Goal: Navigation & Orientation: Find specific page/section

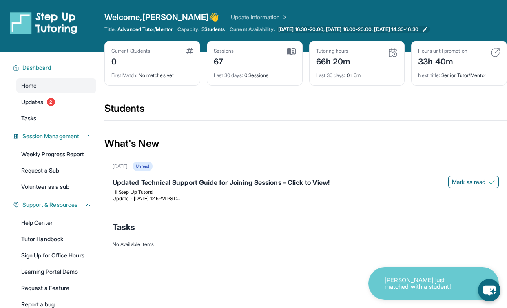
click at [355, 30] on span "[DATE] 16:30-20:00, [DATE] 16:00-20:00, [DATE] 14:30-16:30" at bounding box center [348, 29] width 140 height 7
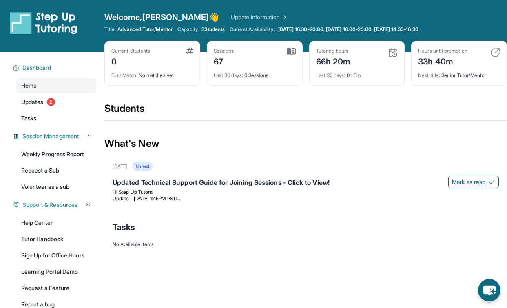
click at [458, 60] on div "33h 40m" at bounding box center [442, 60] width 49 height 13
click at [461, 77] on div "Next title : Senior Tutor/Mentor" at bounding box center [459, 72] width 82 height 11
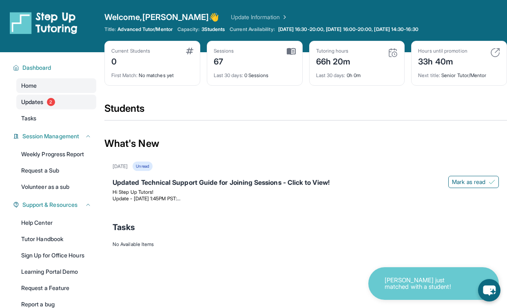
click at [54, 102] on span "2" at bounding box center [51, 102] width 8 height 8
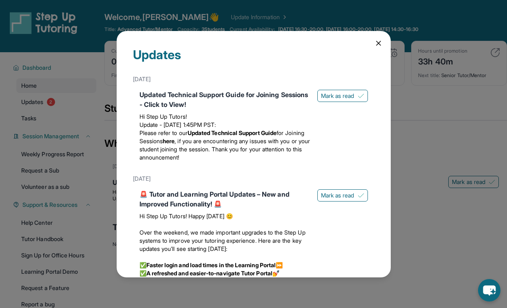
click at [380, 43] on icon at bounding box center [378, 43] width 8 height 8
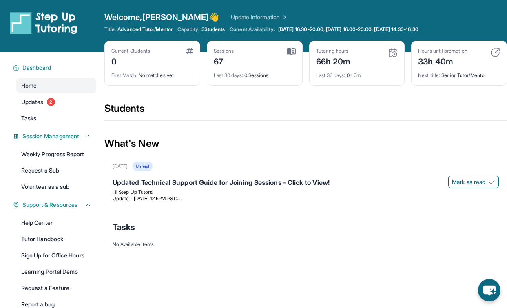
click at [208, 27] on span "3 Students" at bounding box center [213, 29] width 24 height 7
click at [204, 27] on span "3 Students" at bounding box center [213, 29] width 24 height 7
click at [171, 27] on span "Advanced Tutor/Mentor" at bounding box center [144, 29] width 55 height 7
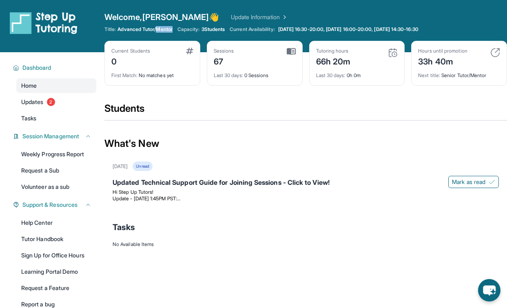
click at [171, 27] on span "Advanced Tutor/Mentor" at bounding box center [144, 29] width 55 height 7
drag, startPoint x: 171, startPoint y: 27, endPoint x: 120, endPoint y: 30, distance: 51.0
click at [120, 30] on span "Advanced Tutor/Mentor" at bounding box center [144, 29] width 55 height 7
click at [201, 12] on div "Welcome, [PERSON_NAME] 👋 Update Information" at bounding box center [305, 16] width 402 height 11
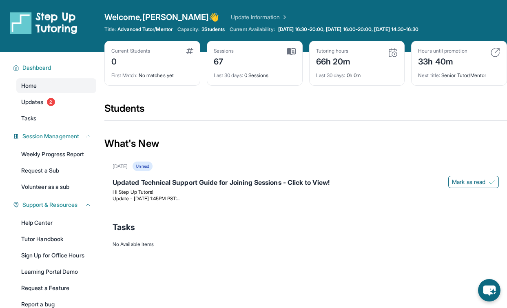
click at [231, 19] on link "Update Information" at bounding box center [259, 17] width 57 height 8
click at [75, 103] on link "Updates 2" at bounding box center [56, 102] width 80 height 15
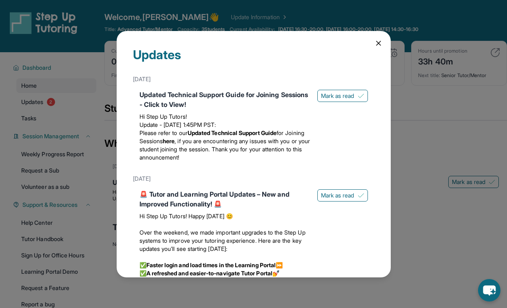
click at [373, 45] on div "Updates [DATE] Updated Technical Support Guide for Joining Sessions - Click to …" at bounding box center [254, 154] width 274 height 246
click at [375, 43] on icon at bounding box center [378, 43] width 8 height 8
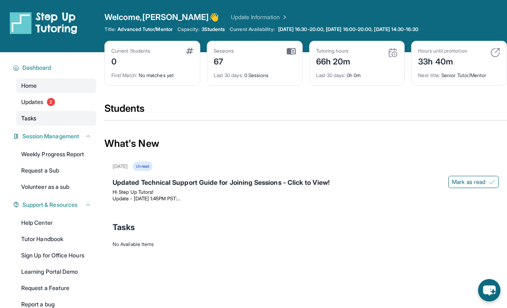
click at [46, 118] on link "Tasks" at bounding box center [56, 118] width 80 height 15
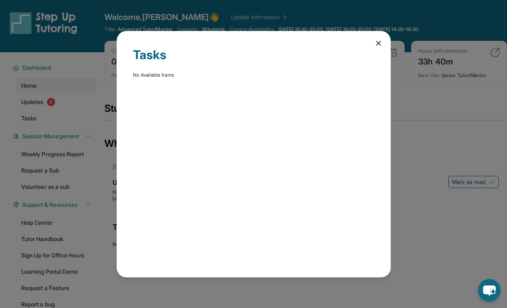
click at [375, 42] on icon at bounding box center [378, 43] width 8 height 8
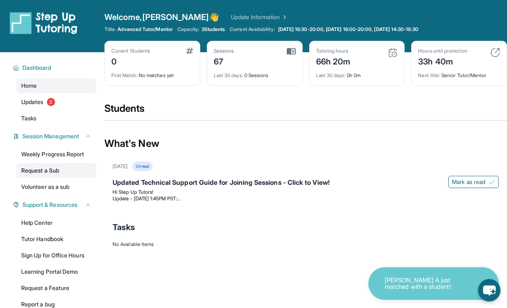
scroll to position [52, 0]
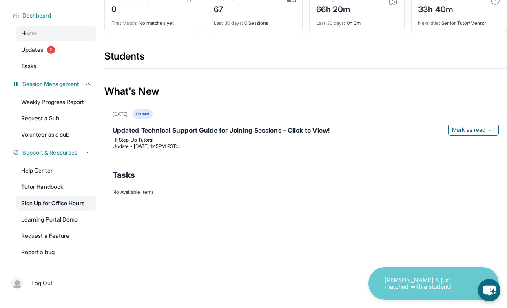
click at [77, 200] on link "Sign Up for Office Hours" at bounding box center [56, 203] width 80 height 15
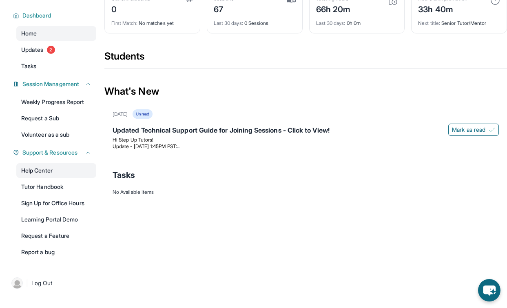
click at [64, 175] on link "Help Center" at bounding box center [56, 170] width 80 height 15
